Goal: Information Seeking & Learning: Learn about a topic

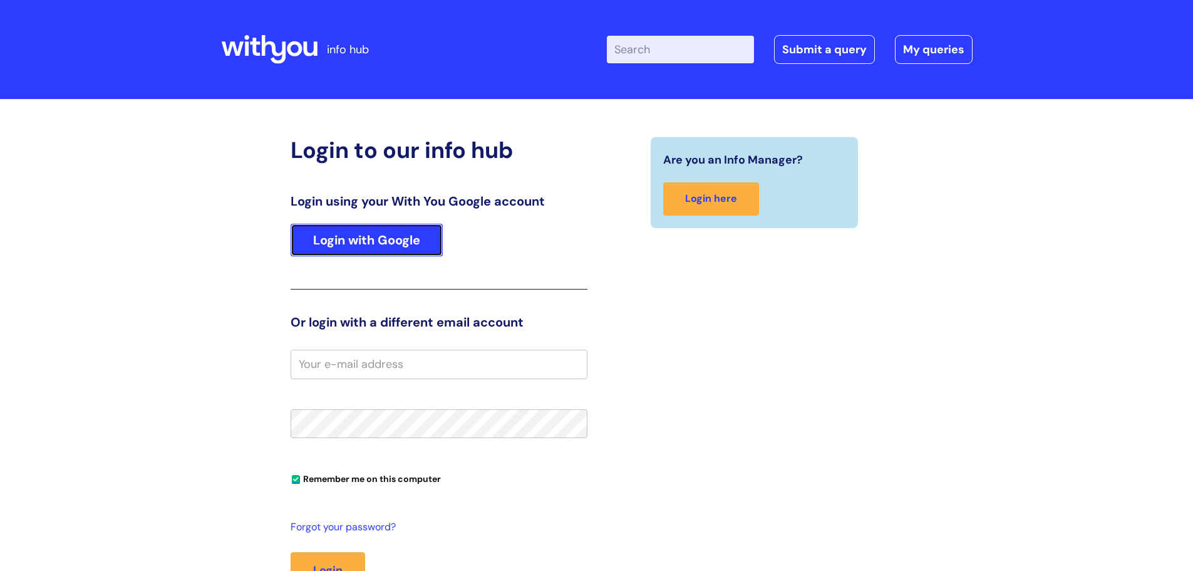
click at [351, 238] on link "Login with Google" at bounding box center [367, 240] width 152 height 33
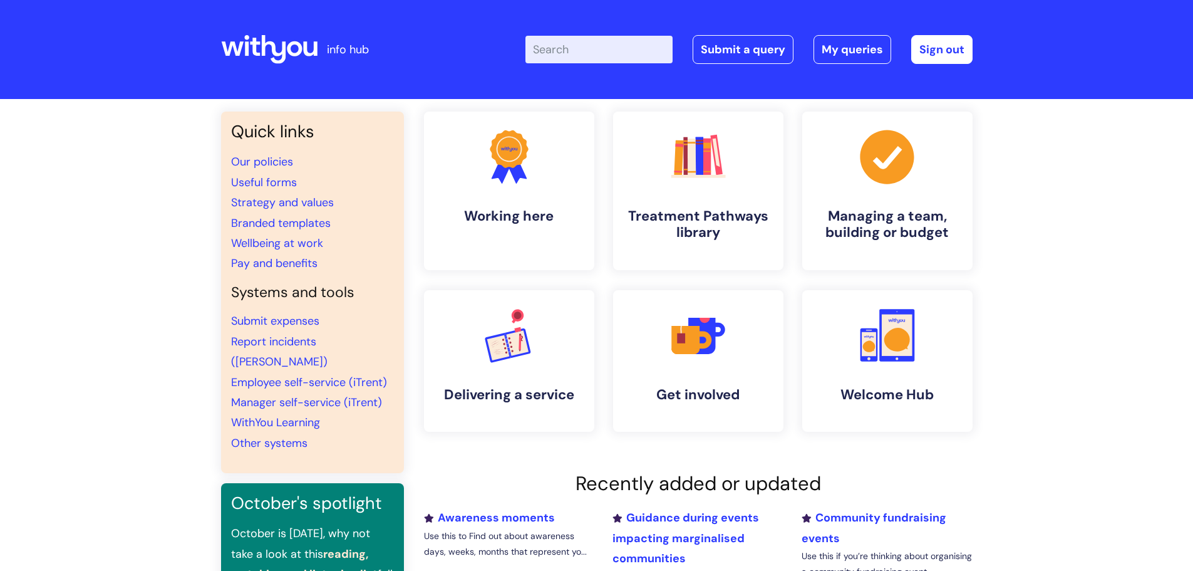
click at [564, 53] on input "Enter your search term here..." at bounding box center [599, 50] width 147 height 28
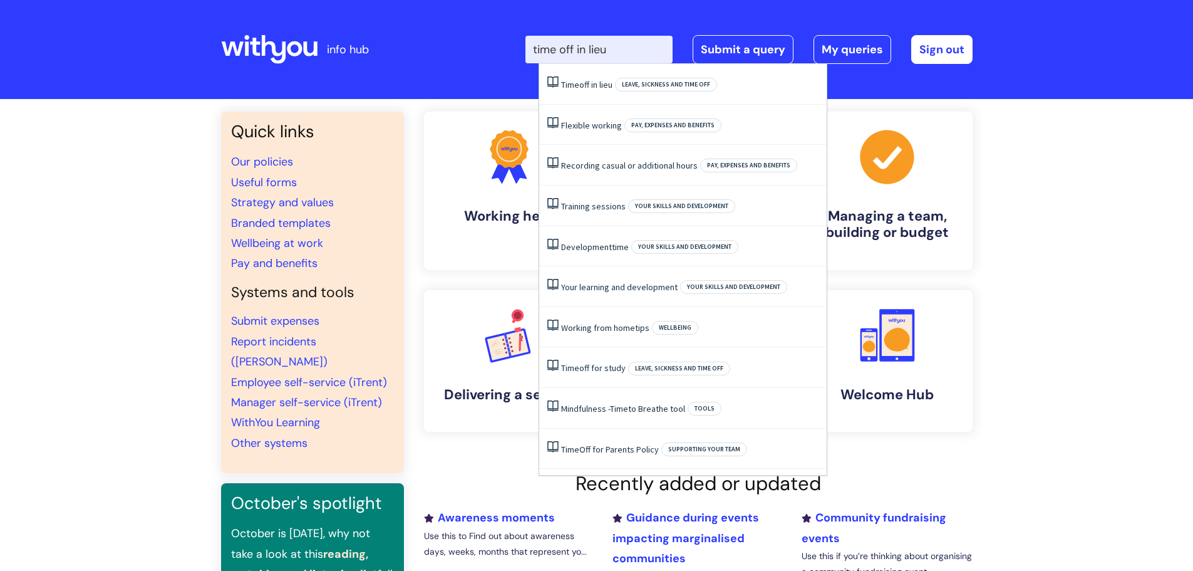
type input "time off in lieu"
click button "Search" at bounding box center [0, 0] width 0 height 0
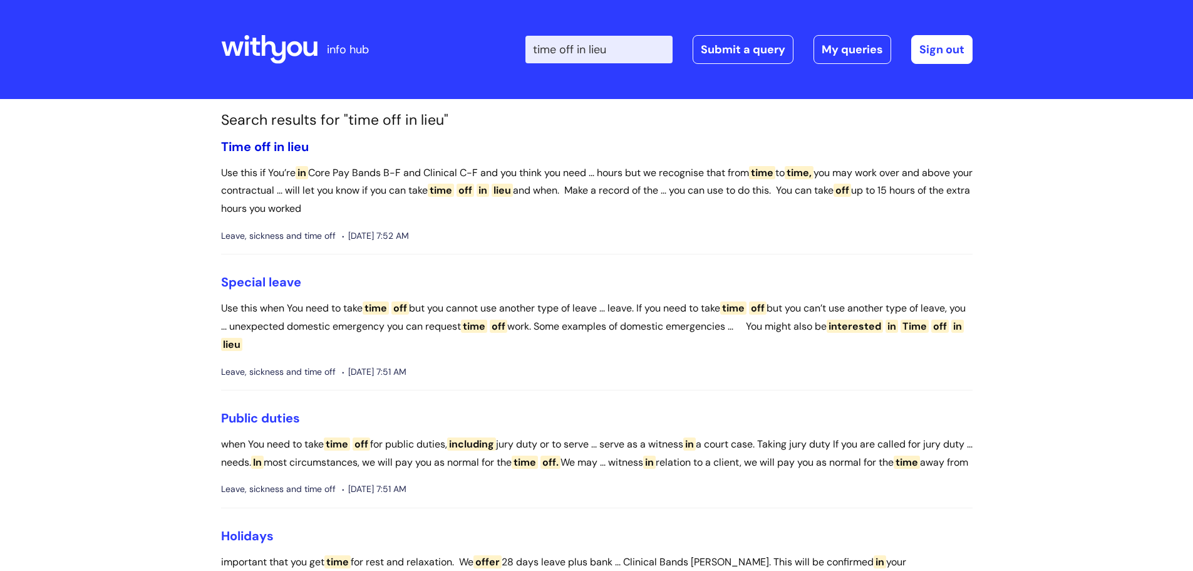
click at [274, 145] on span "in" at bounding box center [279, 146] width 11 height 16
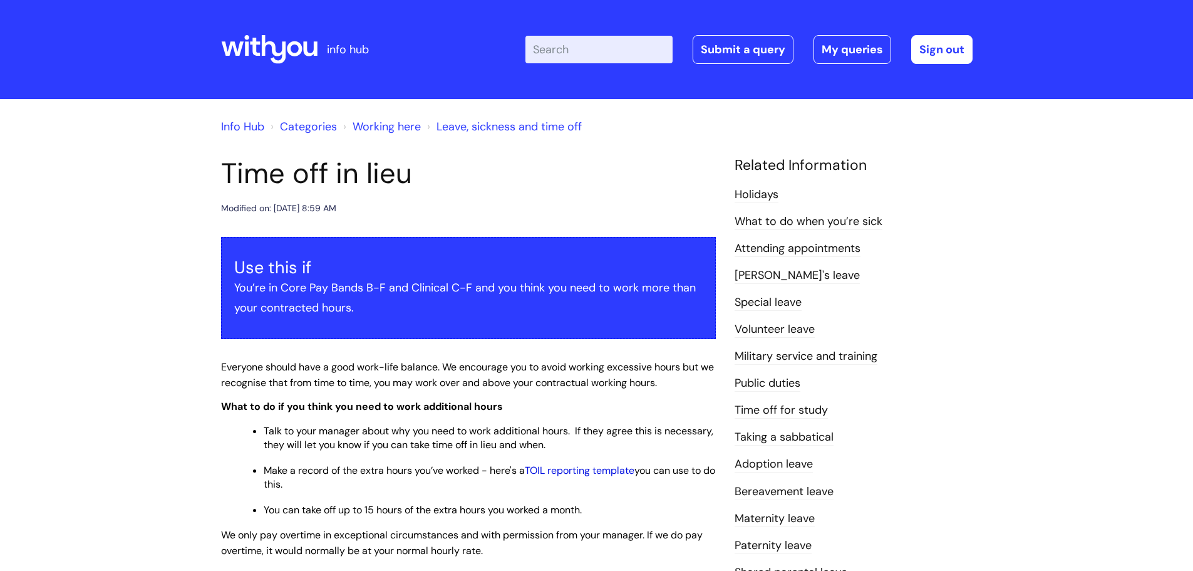
click at [610, 472] on link "TOIL reporting template" at bounding box center [580, 470] width 110 height 13
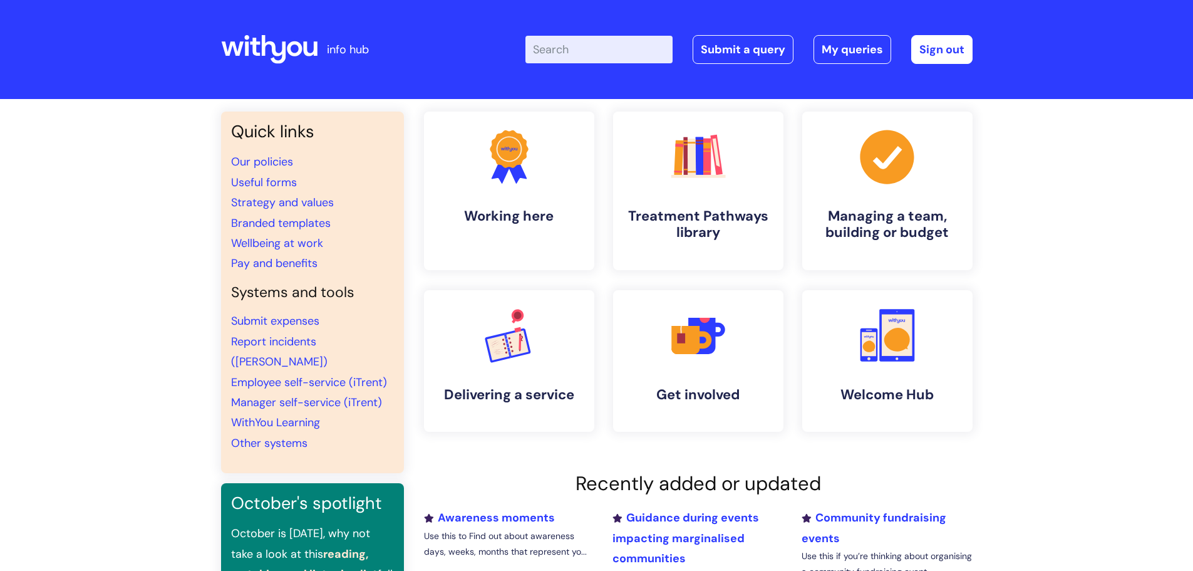
click at [625, 48] on input "Enter your search term here..." at bounding box center [599, 50] width 147 height 28
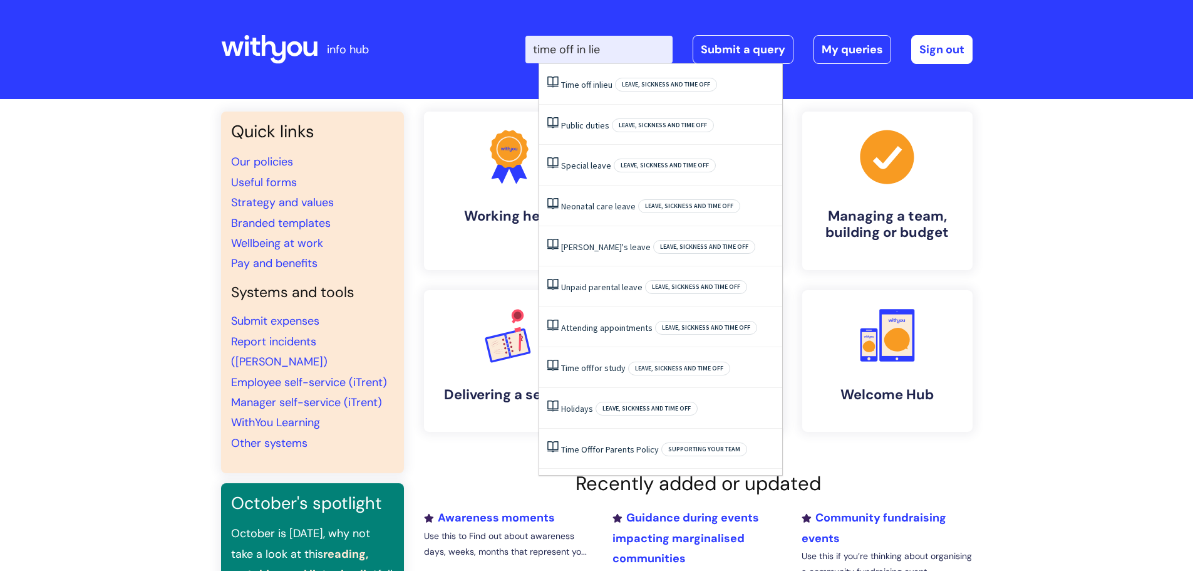
type input "time off in lieu"
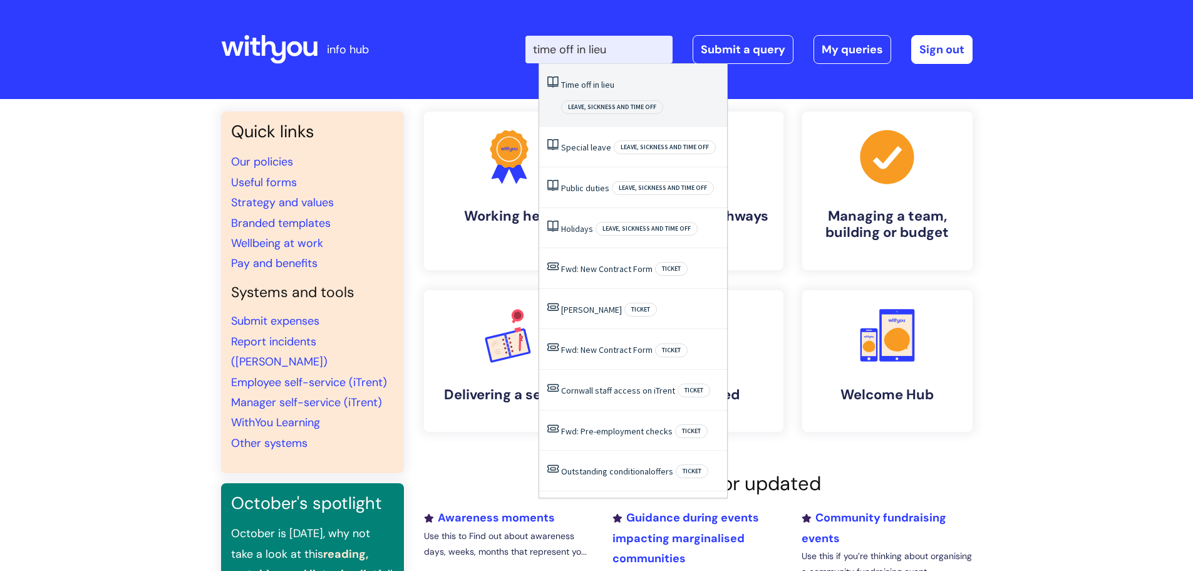
click at [625, 76] on li "Time off in lieu Leave, sickness and time off" at bounding box center [633, 95] width 188 height 63
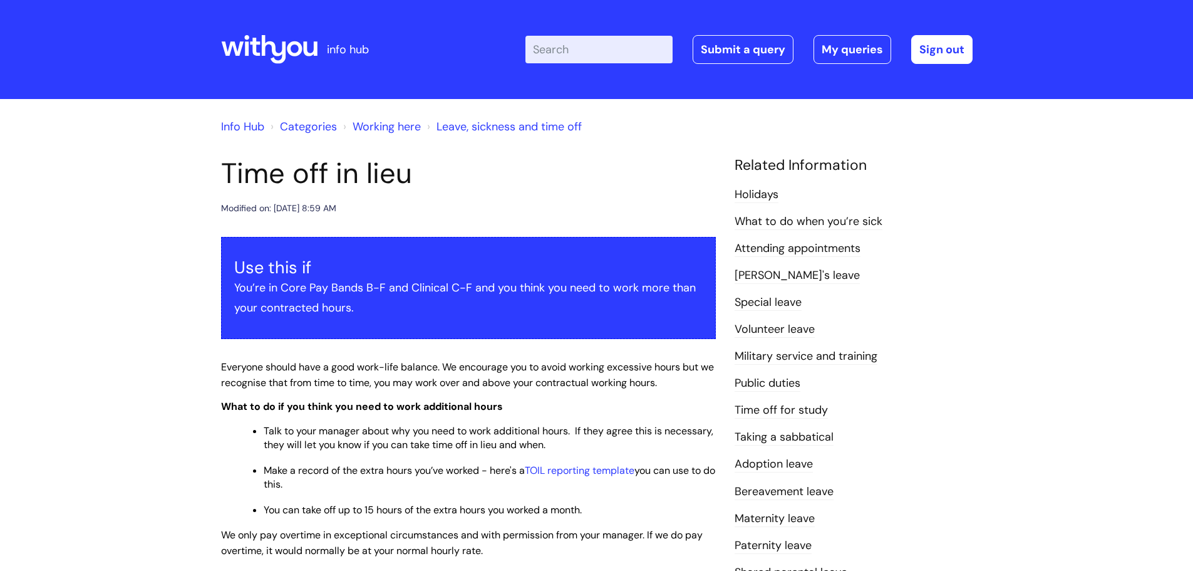
click at [589, 50] on input "Enter your search term here..." at bounding box center [599, 50] width 147 height 28
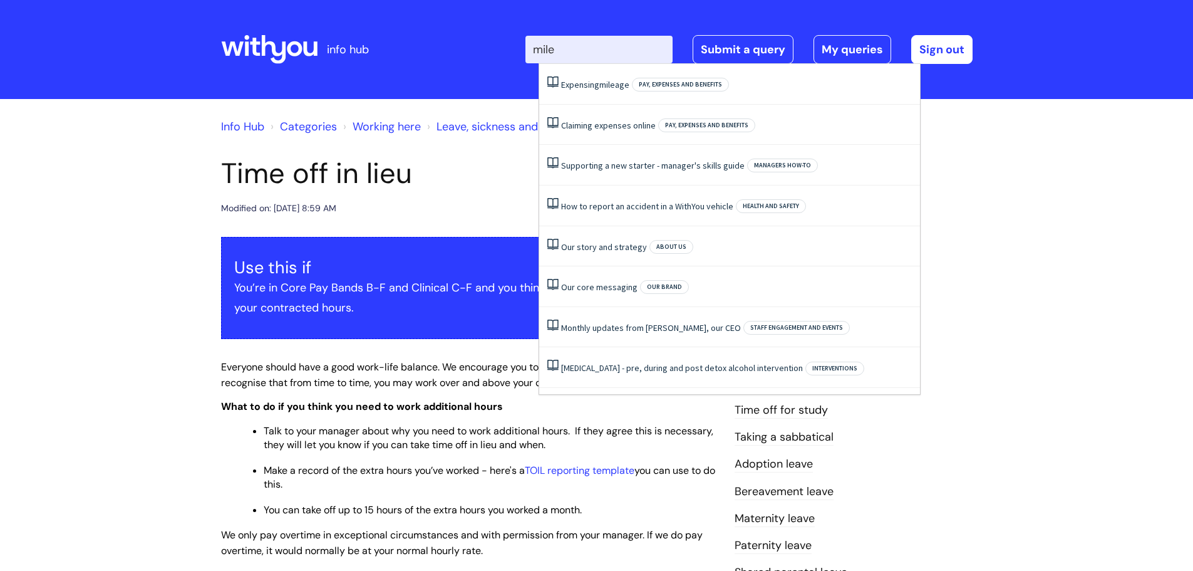
type input "mile"
click at [376, 475] on span "Make a record of the extra hours you’ve worked - here's a TOIL reporting templa…" at bounding box center [490, 477] width 452 height 27
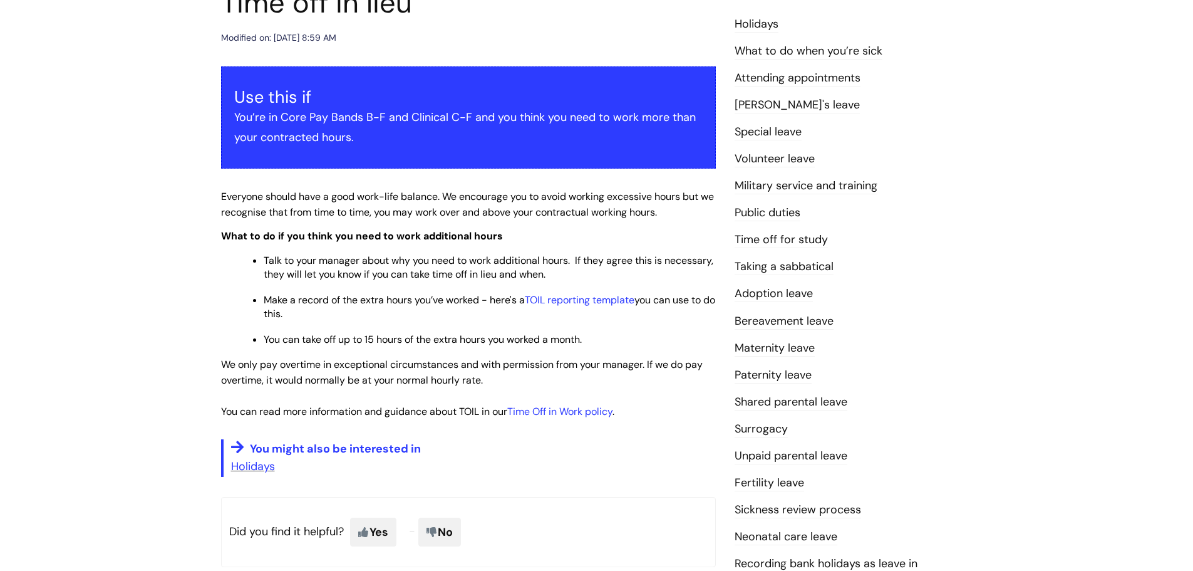
scroll to position [188, 0]
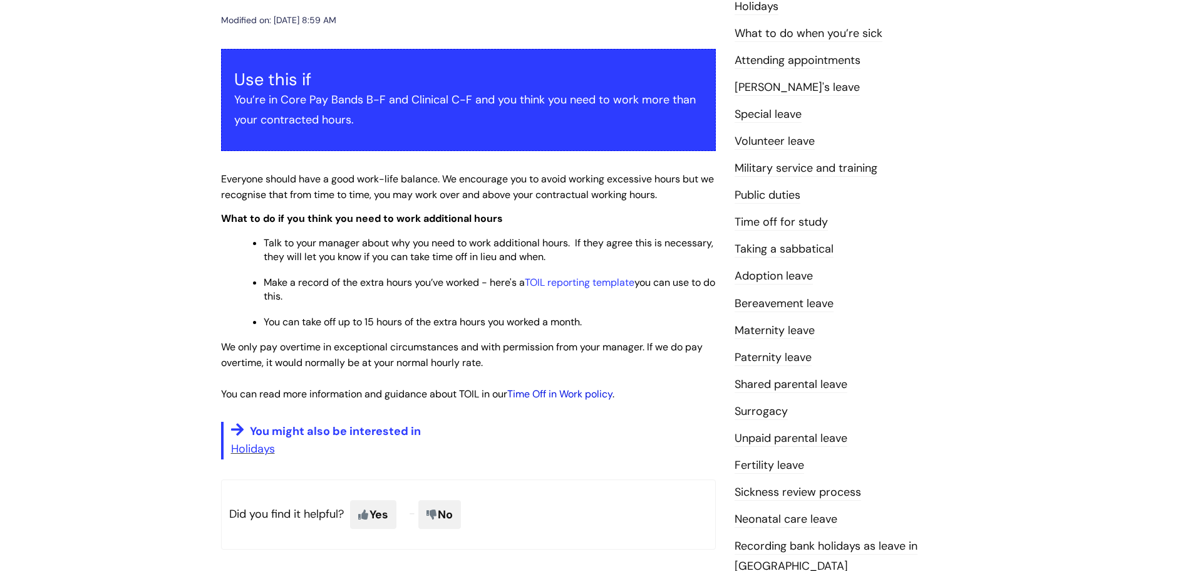
click at [545, 393] on link "Time Off in Work policy" at bounding box center [559, 393] width 105 height 13
